Goal: Task Accomplishment & Management: Use online tool/utility

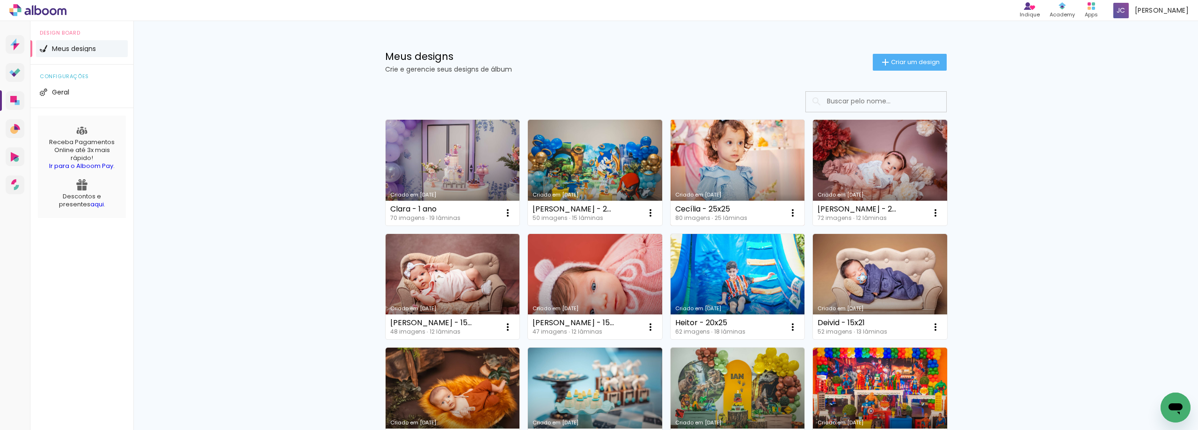
click at [746, 157] on link "Criado em [DATE]" at bounding box center [738, 173] width 134 height 106
